Goal: Information Seeking & Learning: Learn about a topic

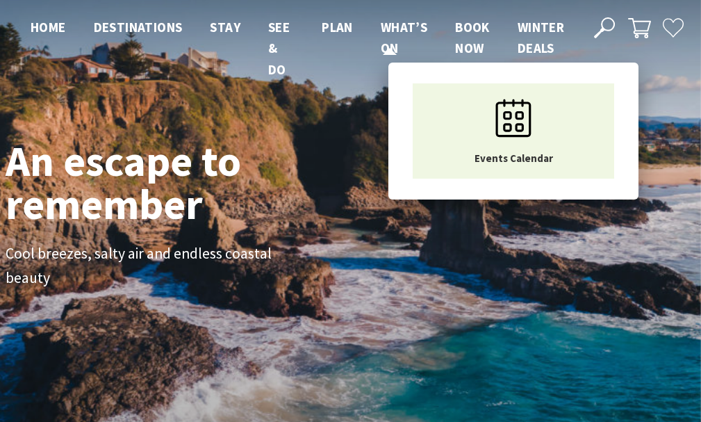
scroll to position [237, 712]
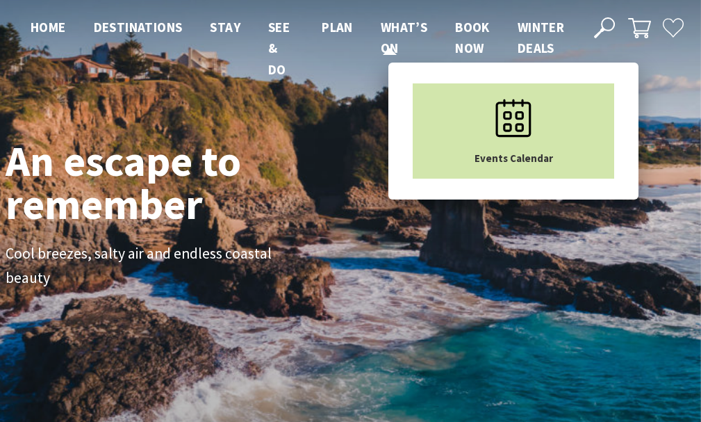
click at [496, 103] on icon "Main Menu" at bounding box center [514, 118] width 70 height 70
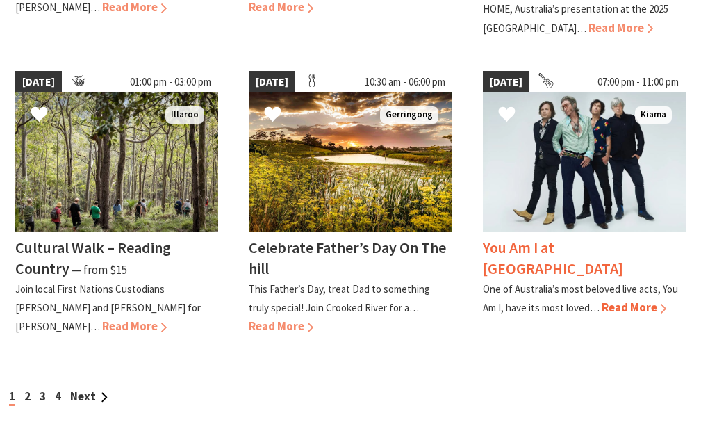
scroll to position [1321, 0]
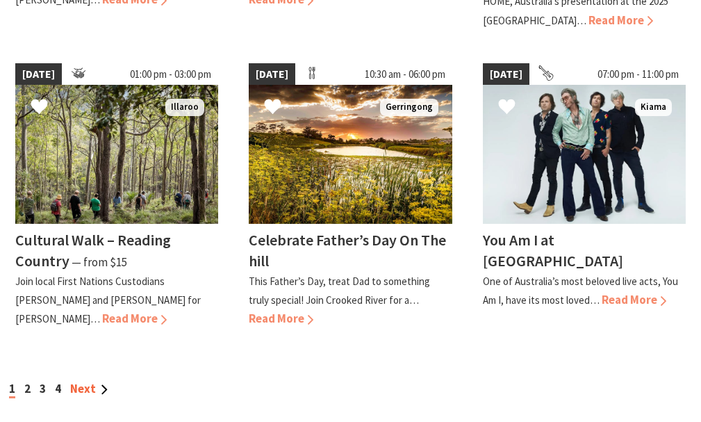
click at [81, 387] on link "Next" at bounding box center [89, 388] width 38 height 15
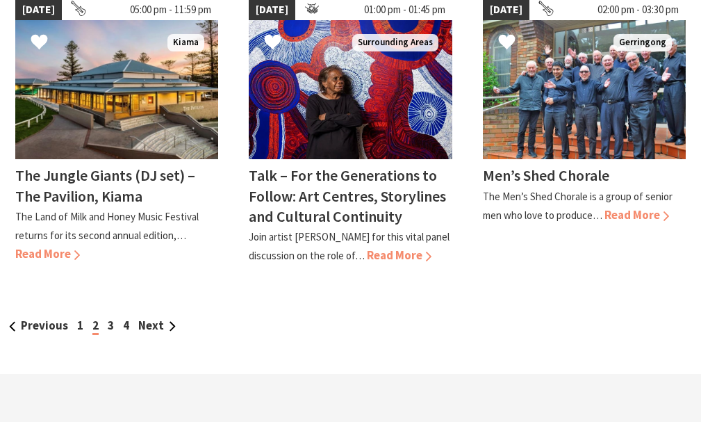
scroll to position [1390, 0]
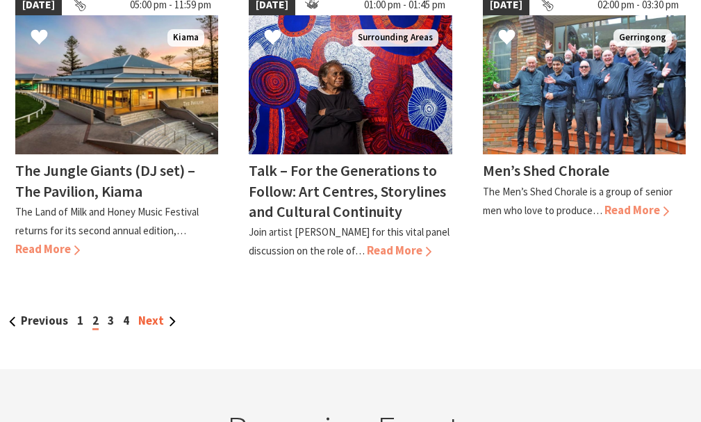
click at [162, 313] on link "Next" at bounding box center [157, 320] width 38 height 15
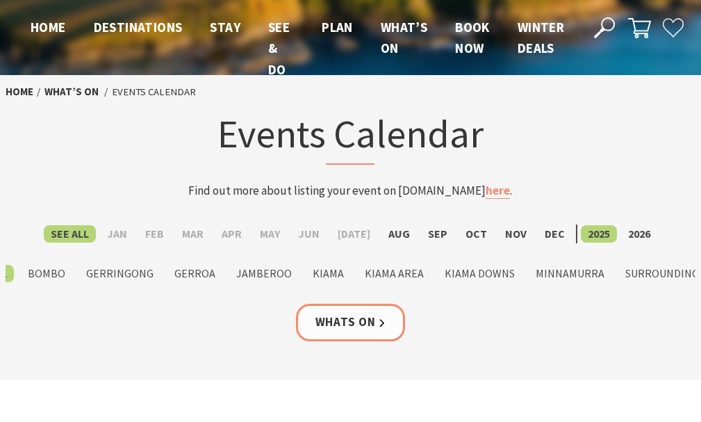
click at [612, 30] on use at bounding box center [604, 27] width 21 height 21
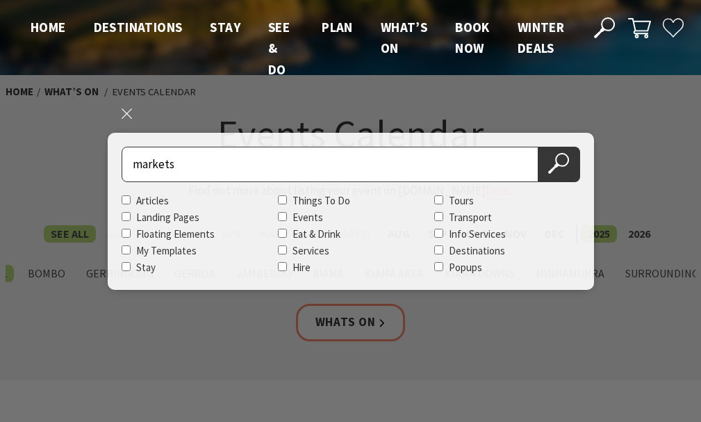
type input "markets"
click at [539, 147] on button "Search Now" at bounding box center [560, 164] width 42 height 35
click at [564, 165] on use at bounding box center [558, 163] width 21 height 21
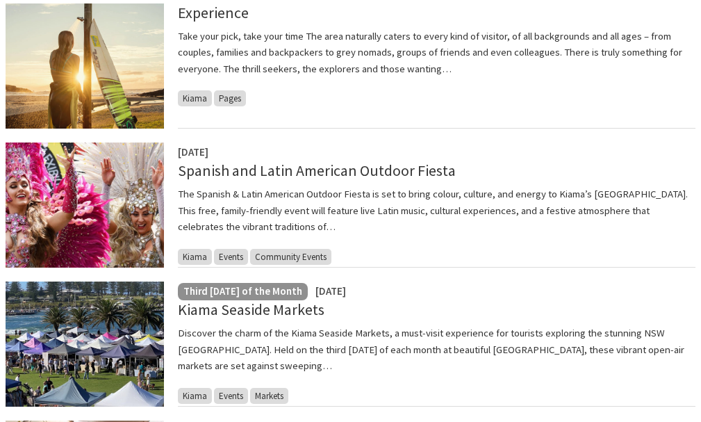
scroll to position [695, 0]
